Goal: Check status: Check status

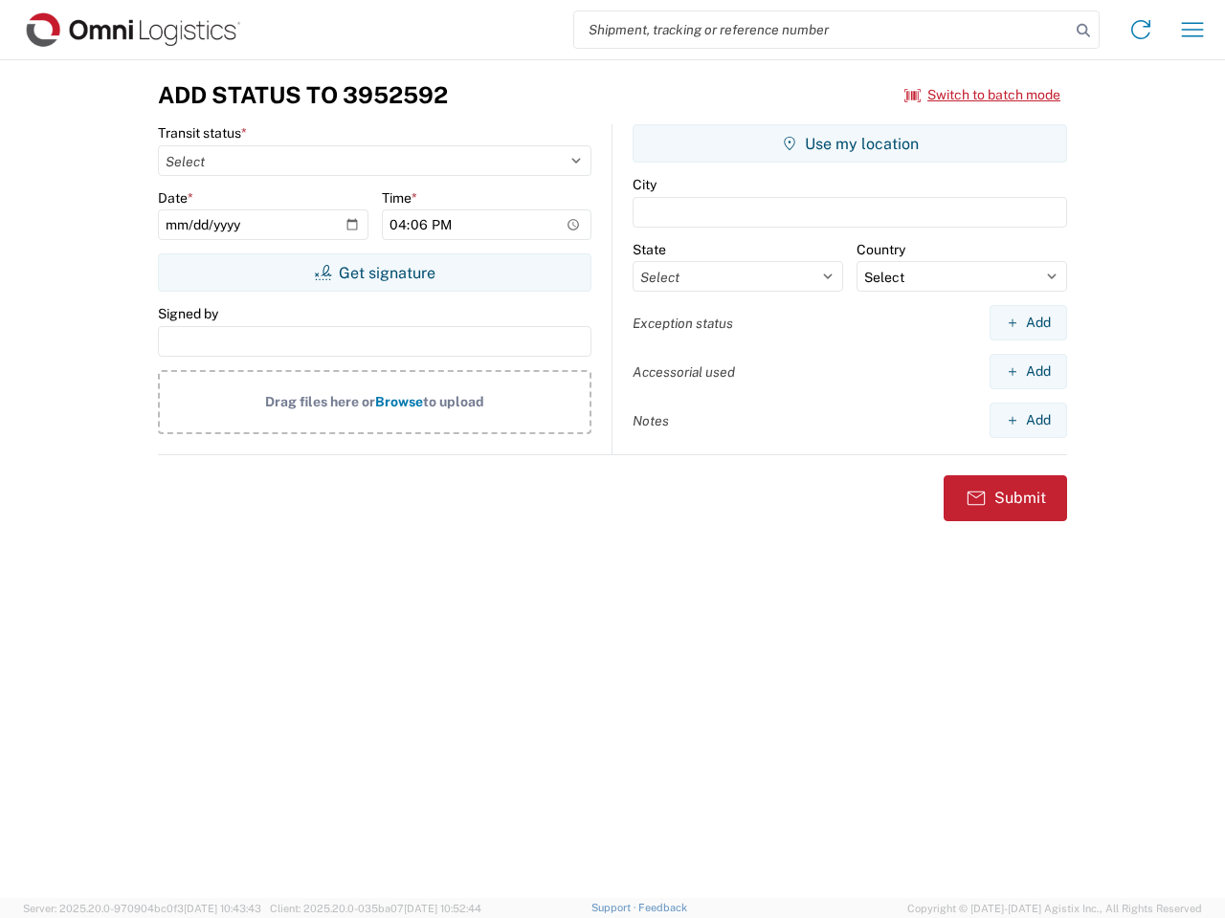
click at [822, 30] on input "search" at bounding box center [822, 29] width 496 height 36
click at [1083, 31] on icon at bounding box center [1083, 30] width 27 height 27
click at [1140, 30] on icon at bounding box center [1140, 29] width 31 height 31
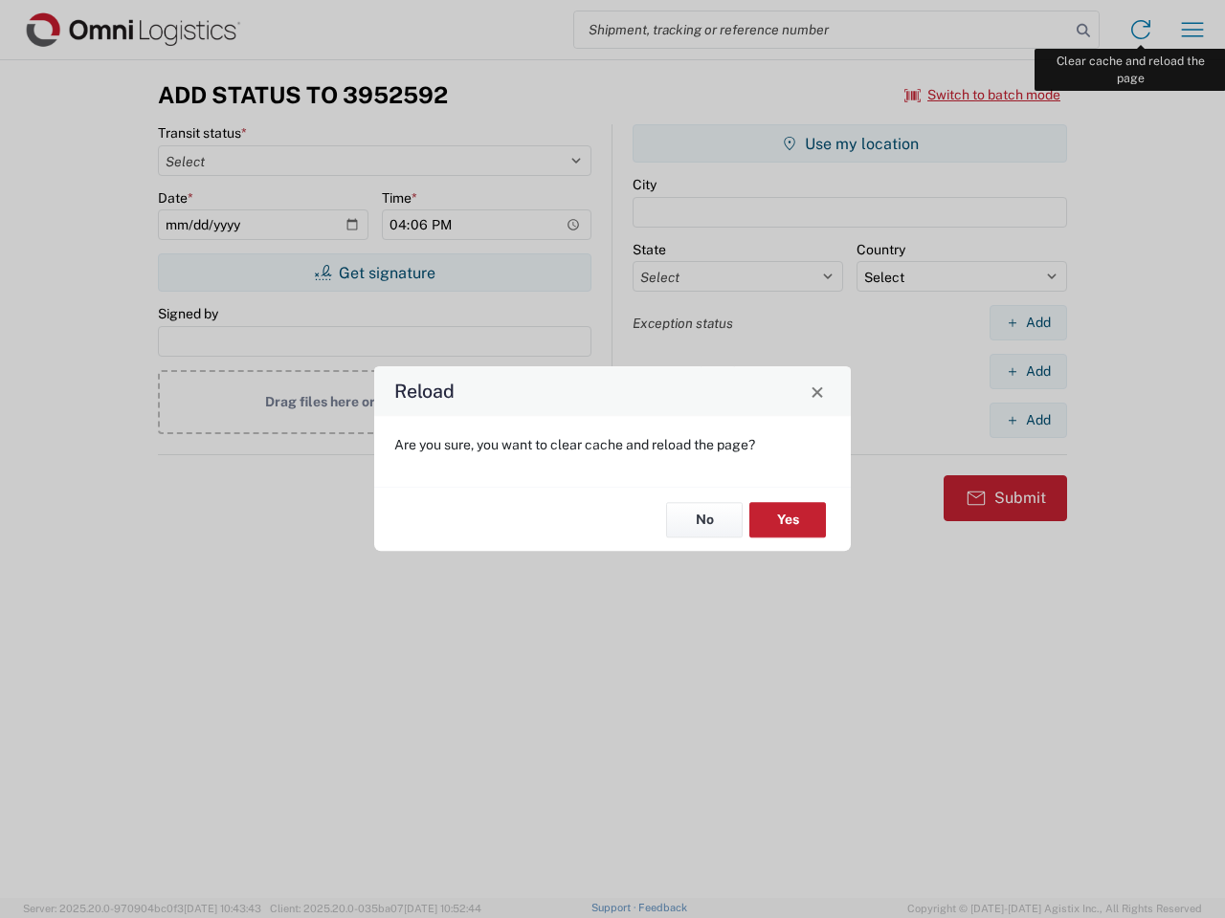
click at [1192, 30] on div "Reload Are you sure, you want to clear cache and reload the page? No Yes" at bounding box center [612, 459] width 1225 height 918
click at [983, 95] on div "Reload Are you sure, you want to clear cache and reload the page? No Yes" at bounding box center [612, 459] width 1225 height 918
click at [374, 273] on div "Reload Are you sure, you want to clear cache and reload the page? No Yes" at bounding box center [612, 459] width 1225 height 918
click at [850, 144] on div "Reload Are you sure, you want to clear cache and reload the page? No Yes" at bounding box center [612, 459] width 1225 height 918
click at [1028, 322] on div "Reload Are you sure, you want to clear cache and reload the page? No Yes" at bounding box center [612, 459] width 1225 height 918
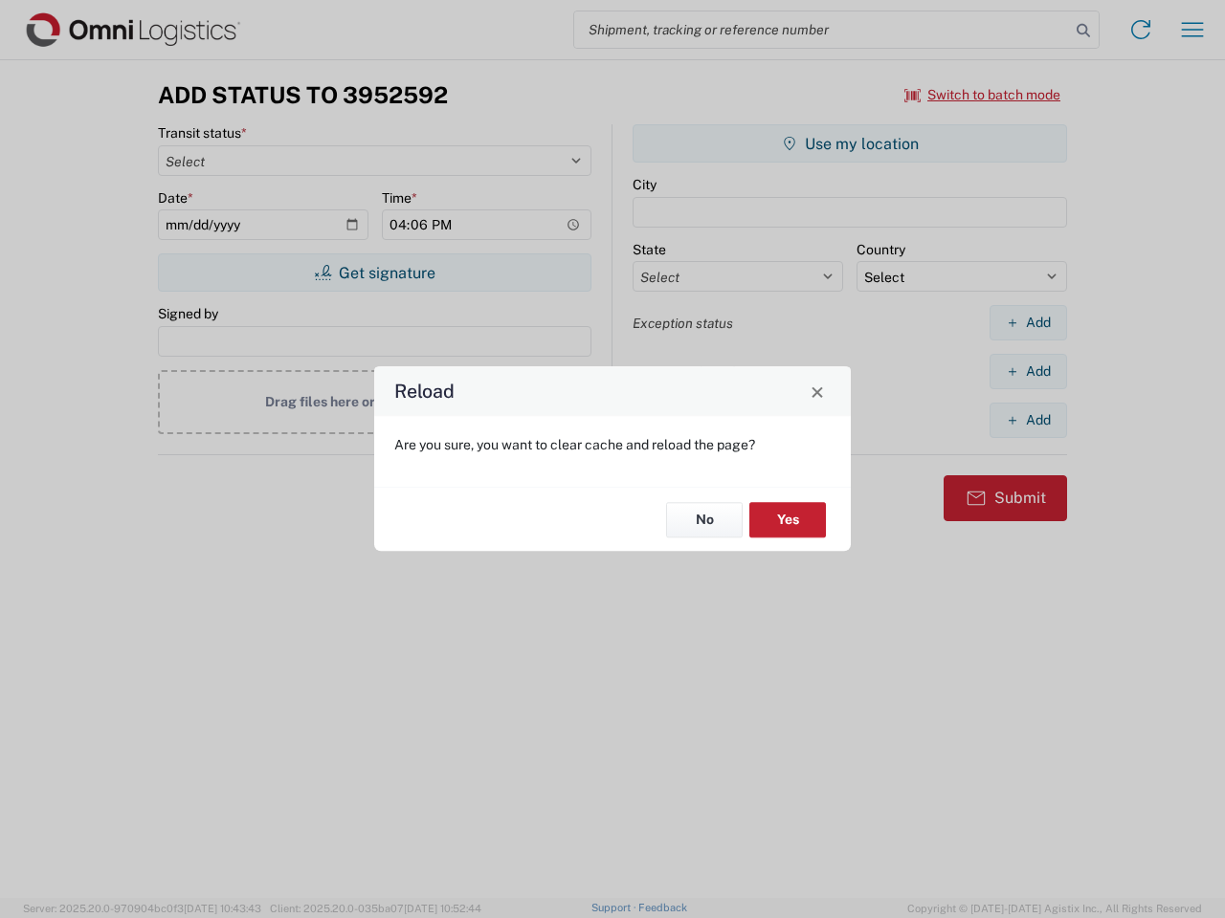
click at [1028, 371] on div "Reload Are you sure, you want to clear cache and reload the page? No Yes" at bounding box center [612, 459] width 1225 height 918
click at [1028, 420] on div "Reload Are you sure, you want to clear cache and reload the page? No Yes" at bounding box center [612, 459] width 1225 height 918
